Goal: Navigation & Orientation: Understand site structure

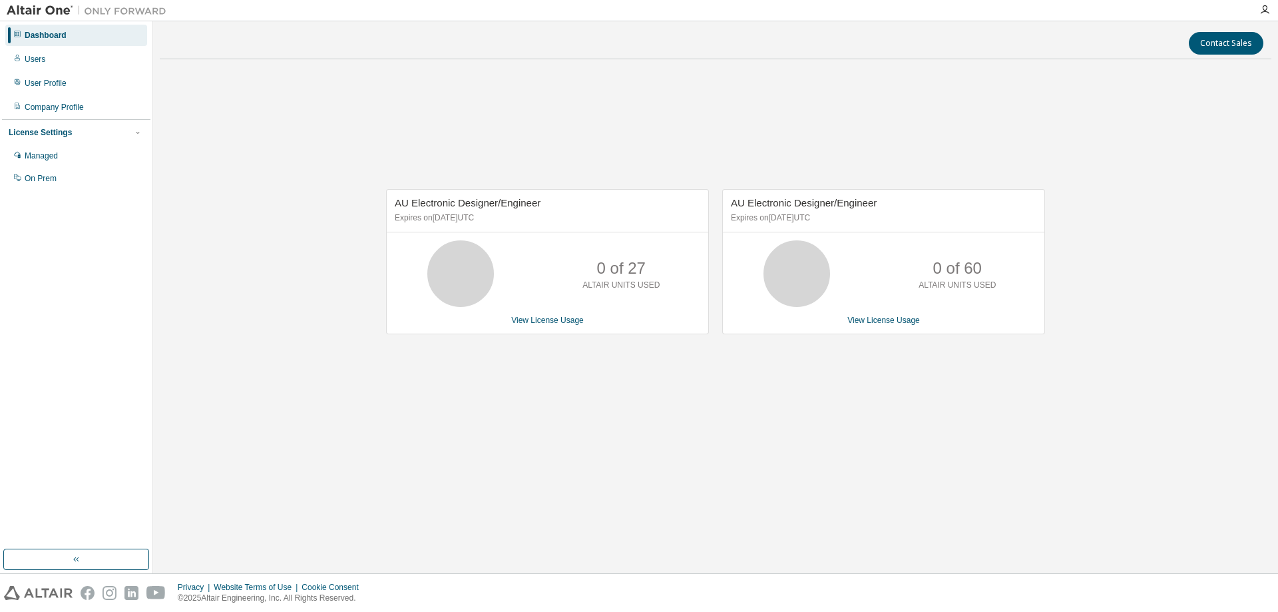
click at [93, 325] on div "Dashboard Users User Profile Company Profile License Settings Managed On Prem" at bounding box center [76, 285] width 148 height 524
click at [53, 160] on div "Managed" at bounding box center [41, 155] width 33 height 11
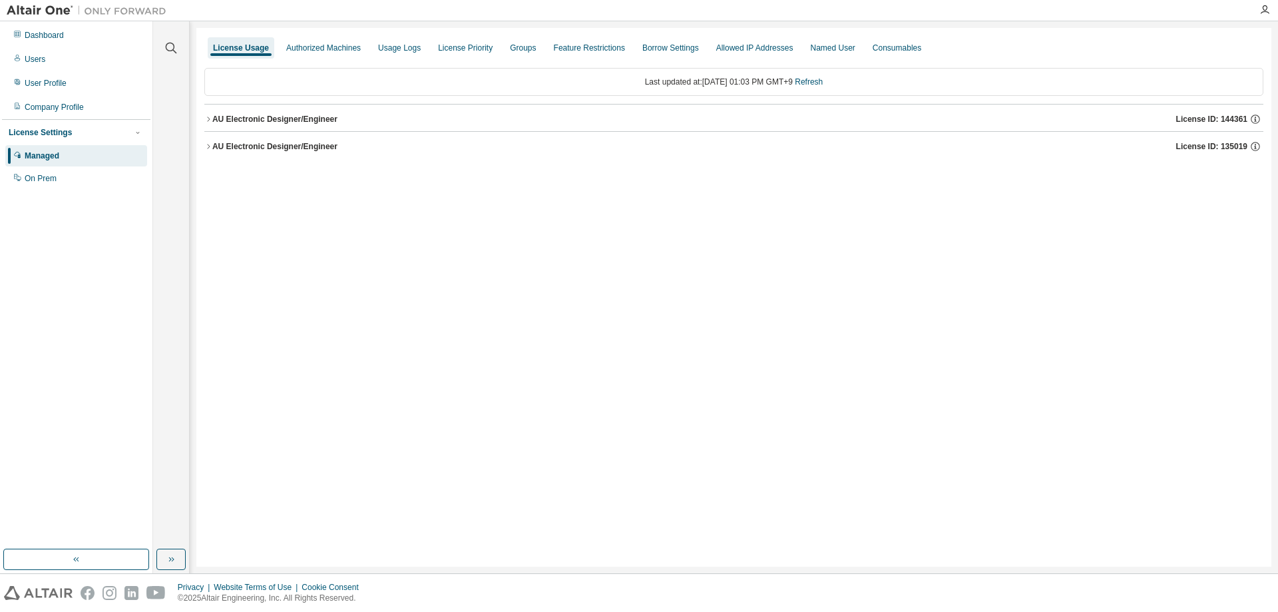
click at [564, 523] on div "License Usage Authorized Machines Usage Logs License Priority Groups Feature Re…" at bounding box center [733, 297] width 1075 height 538
click at [37, 59] on div "Users" at bounding box center [35, 59] width 21 height 11
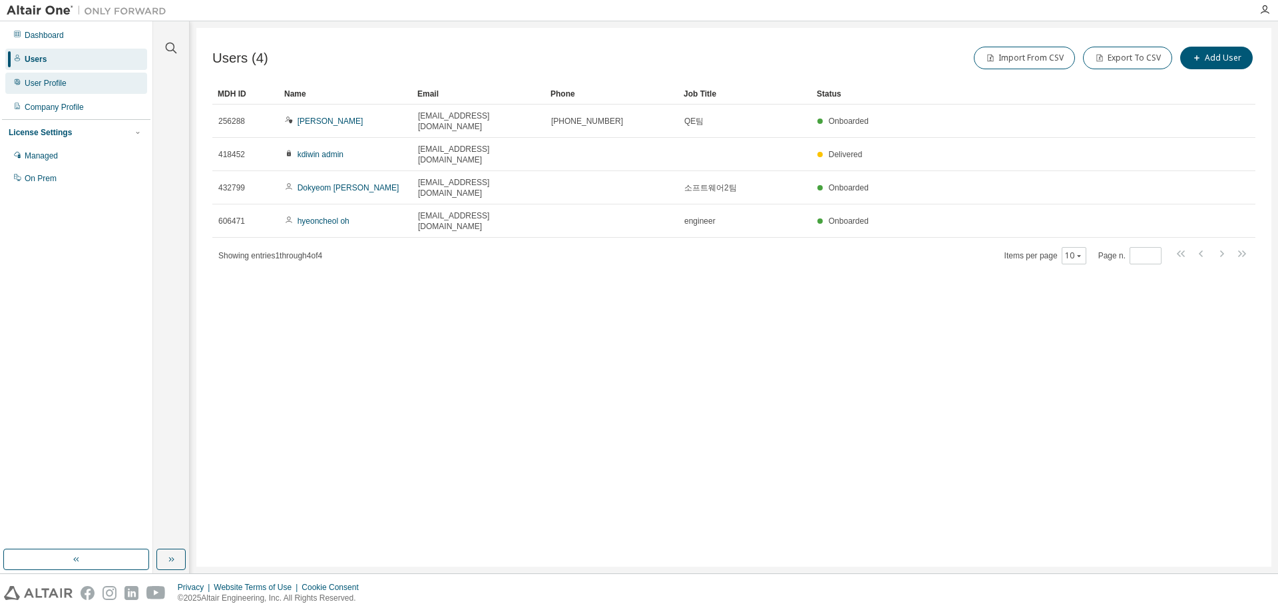
drag, startPoint x: 51, startPoint y: 84, endPoint x: 71, endPoint y: 90, distance: 21.0
click at [51, 84] on div "User Profile" at bounding box center [46, 83] width 42 height 11
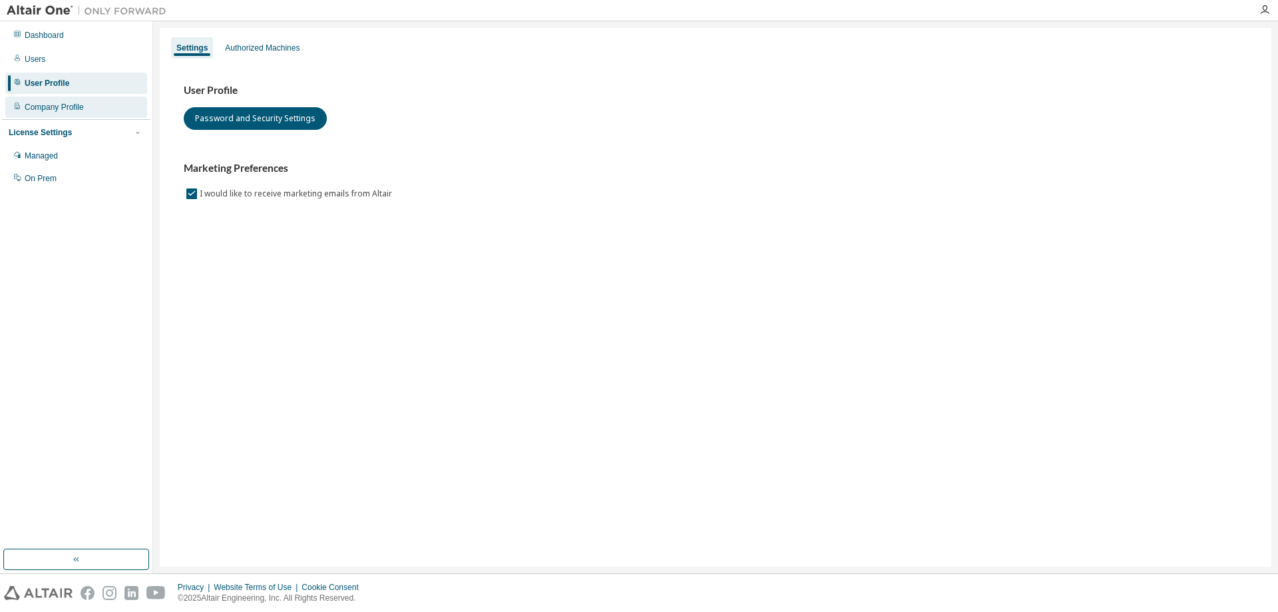
click at [80, 110] on div "Company Profile" at bounding box center [54, 107] width 59 height 11
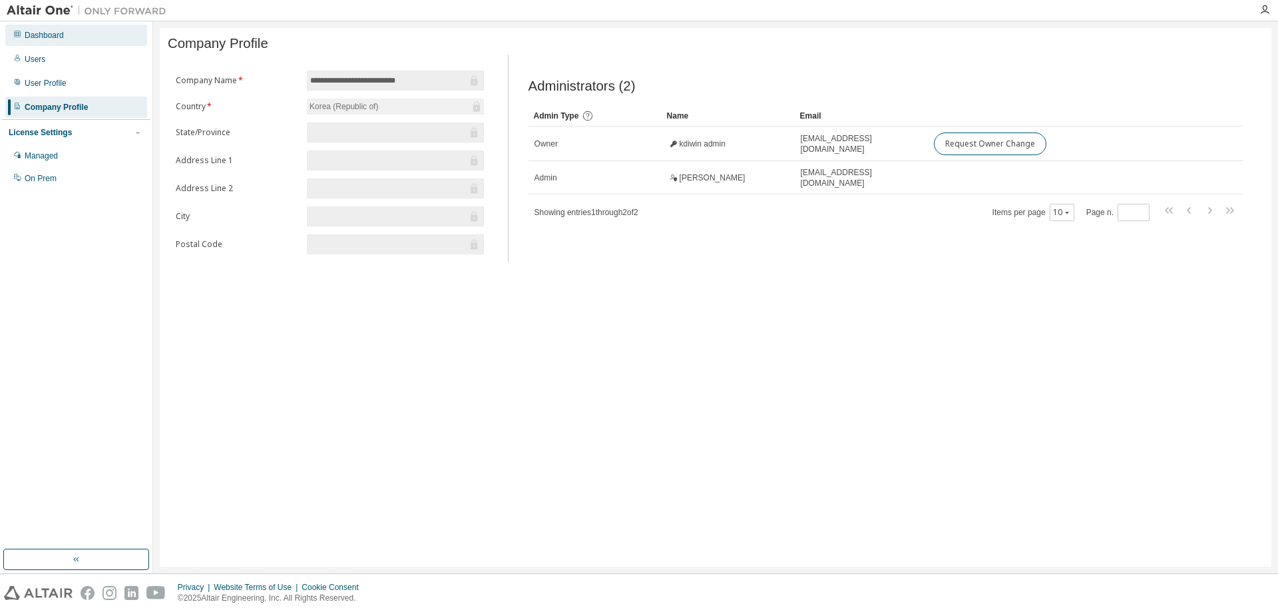
click at [77, 37] on div "Dashboard" at bounding box center [76, 35] width 142 height 21
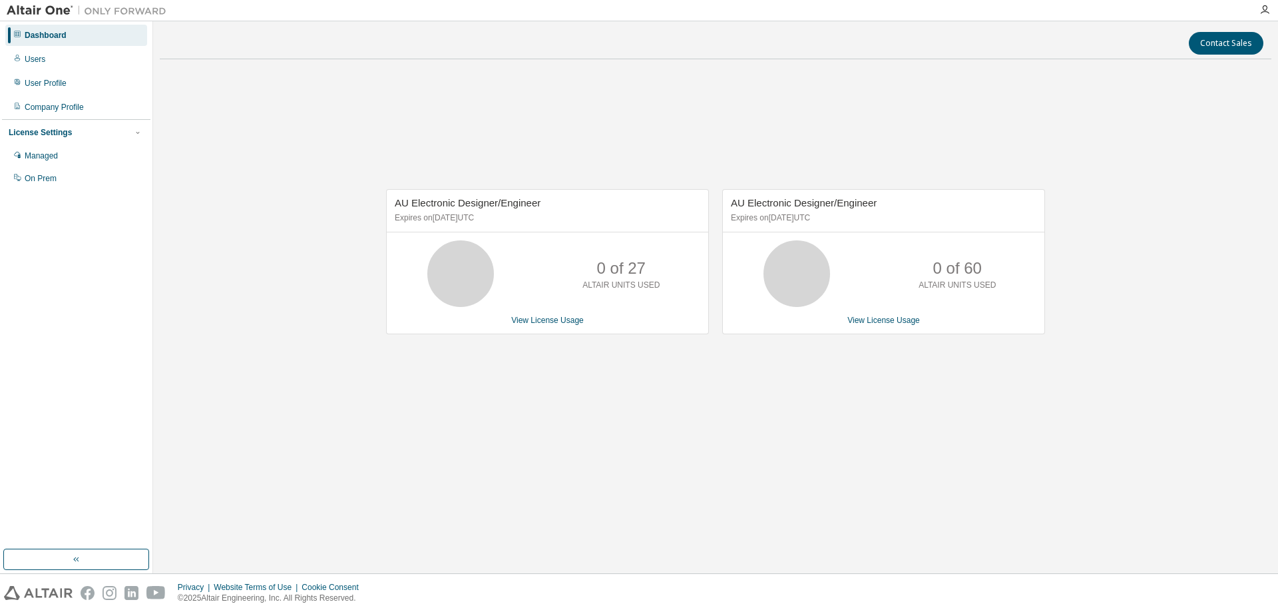
click at [1171, 168] on div "AU Electronic Designer/Engineer Expires on [DATE] UTC 0 of 27 ALTAIR UNITS USED…" at bounding box center [715, 268] width 1111 height 397
